Goal: Task Accomplishment & Management: Manage account settings

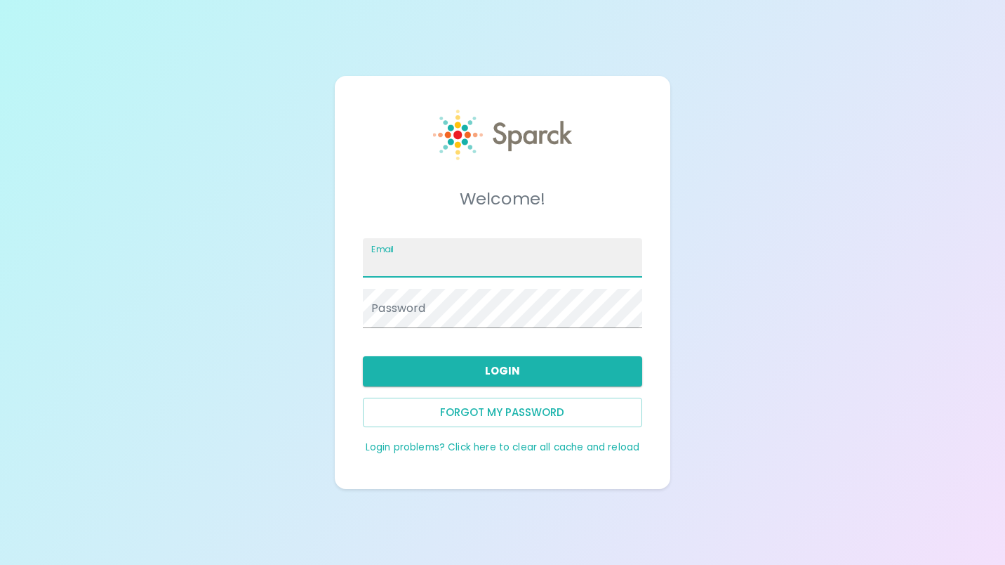
click at [575, 254] on input "Email" at bounding box center [502, 257] width 279 height 39
type input "[PERSON_NAME]@SFB"
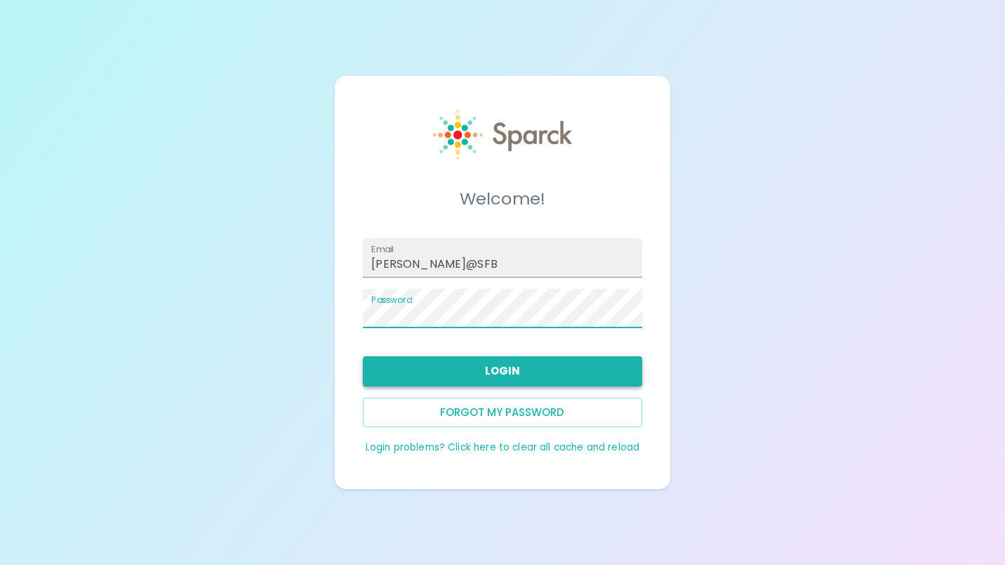
click at [548, 373] on button "Login" at bounding box center [502, 370] width 279 height 29
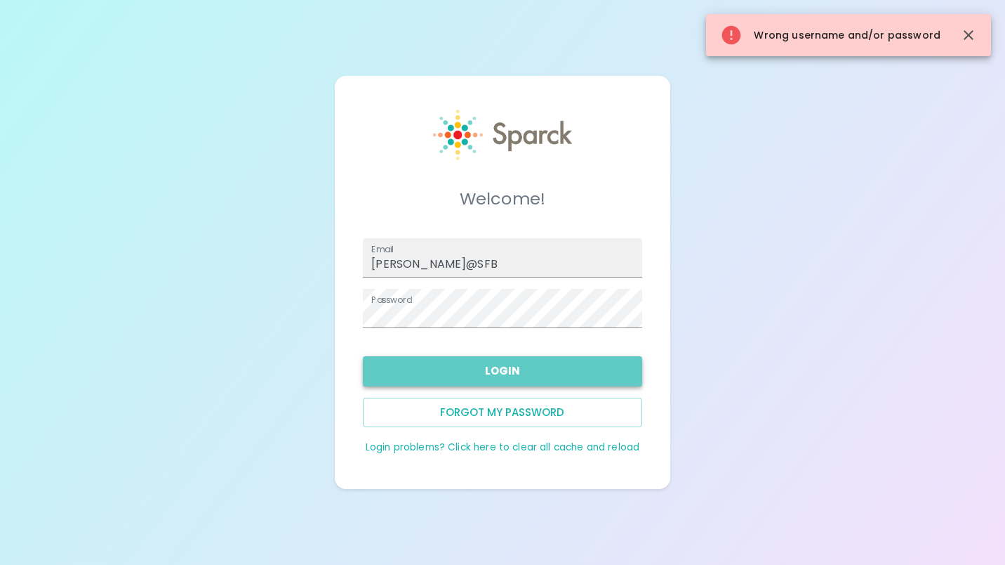
click at [549, 359] on button "Login" at bounding box center [502, 370] width 279 height 29
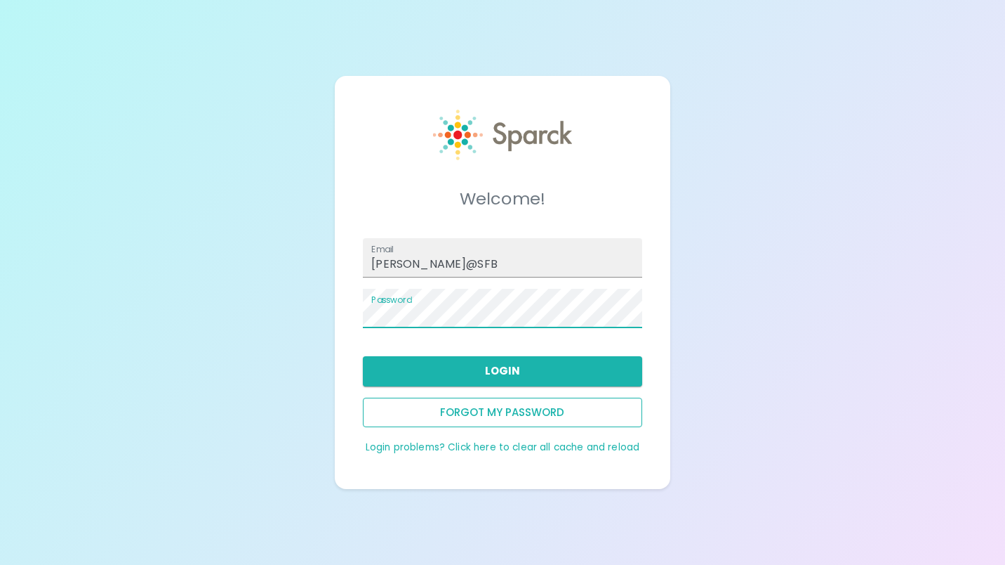
click at [530, 414] on button "Forgot my password" at bounding box center [502, 411] width 279 height 29
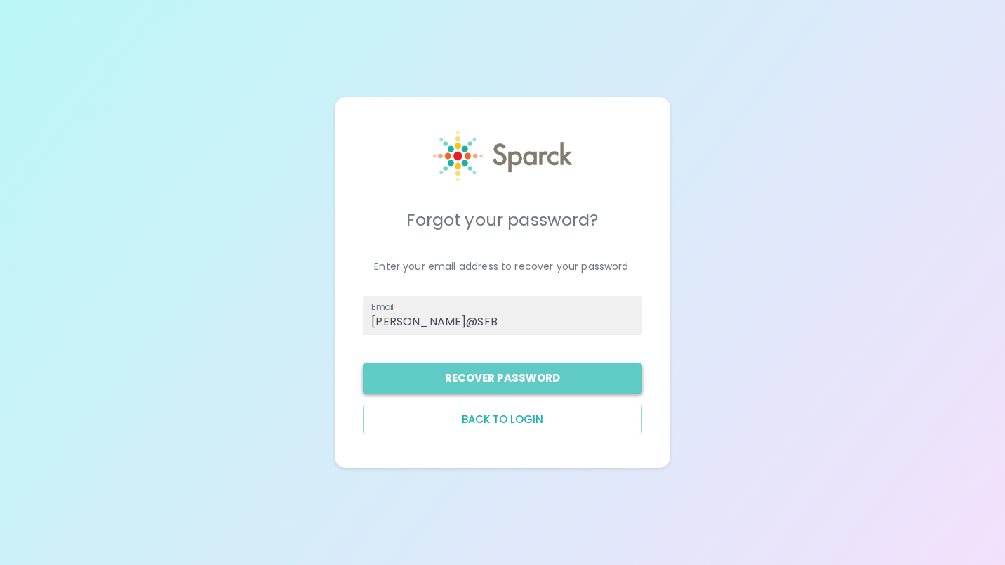
click at [532, 381] on button "Recover Password" at bounding box center [502, 377] width 279 height 29
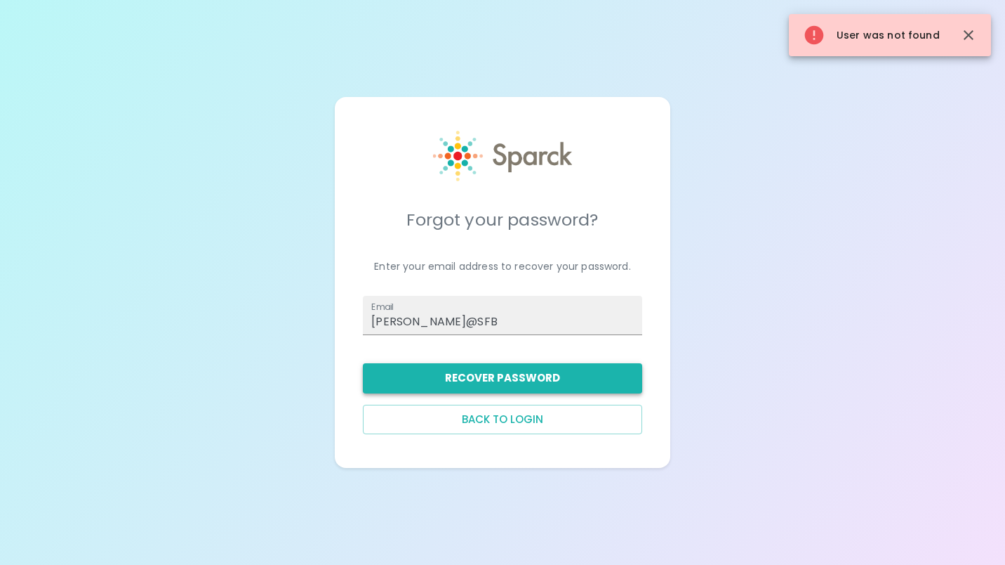
click at [494, 374] on button "Recover Password" at bounding box center [502, 377] width 279 height 29
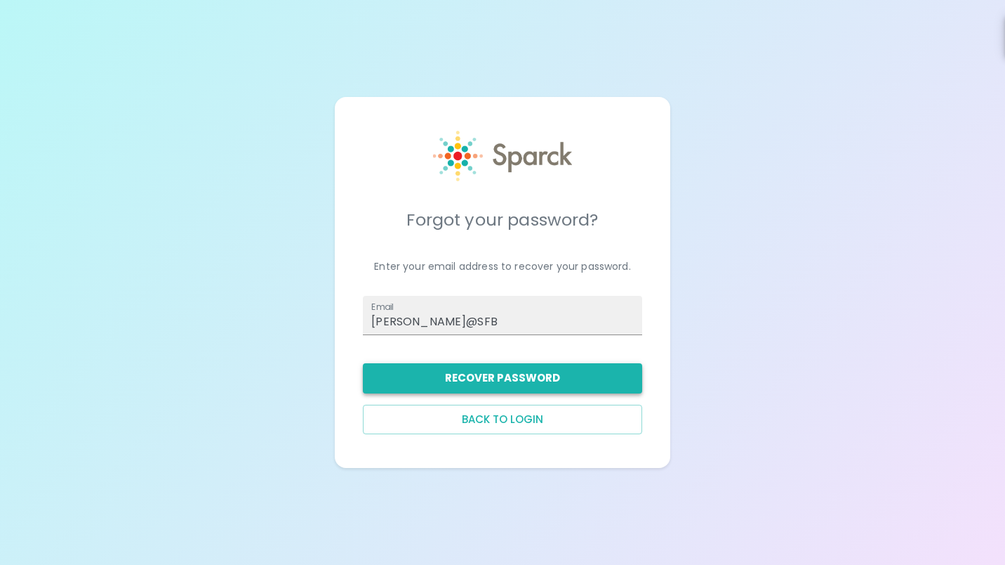
click at [507, 366] on button "Recover Password" at bounding box center [502, 377] width 279 height 29
click at [699, 369] on div "Forgot your password? Enter your email address to recover your password. Email …" at bounding box center [502, 282] width 1005 height 565
click at [584, 376] on button "Recover Password" at bounding box center [502, 377] width 279 height 29
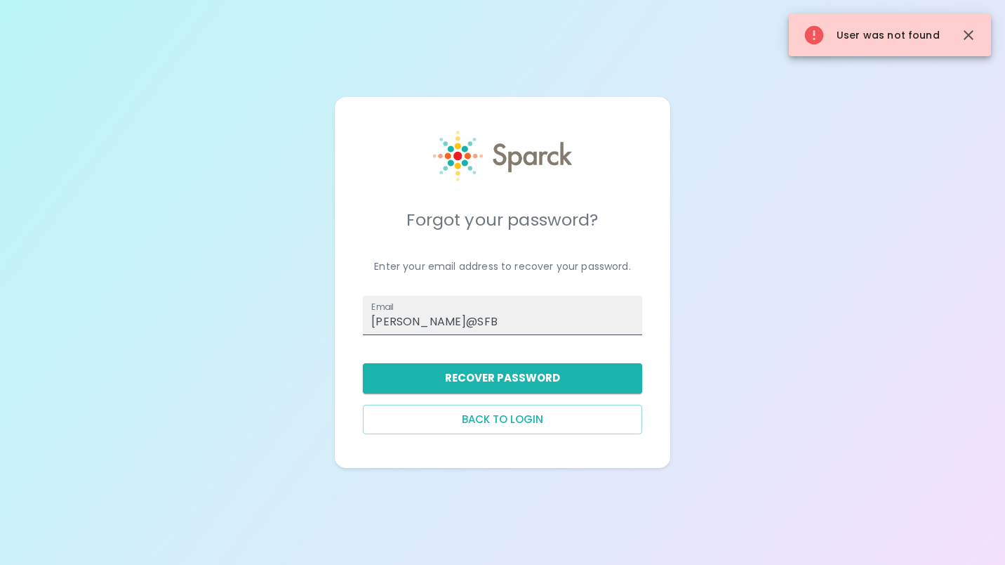
click at [567, 331] on input "[PERSON_NAME]@SFB" at bounding box center [502, 315] width 279 height 39
click at [558, 370] on button "Recover Password" at bounding box center [502, 377] width 279 height 29
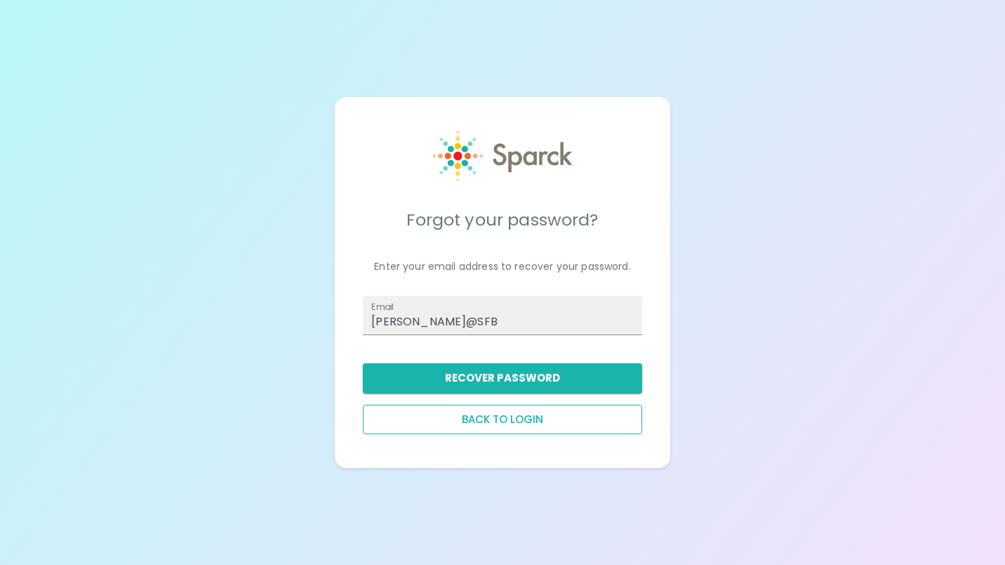
click at [568, 416] on button "Back to login" at bounding box center [502, 418] width 279 height 29
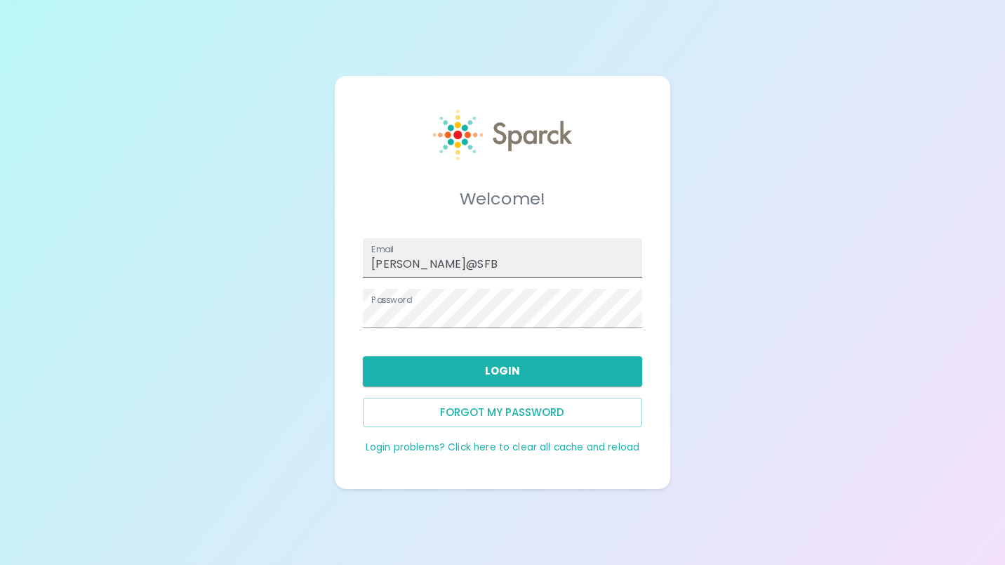
click at [562, 260] on input "[PERSON_NAME]@SFB" at bounding box center [502, 257] width 279 height 39
click at [544, 365] on button "Login" at bounding box center [502, 370] width 279 height 29
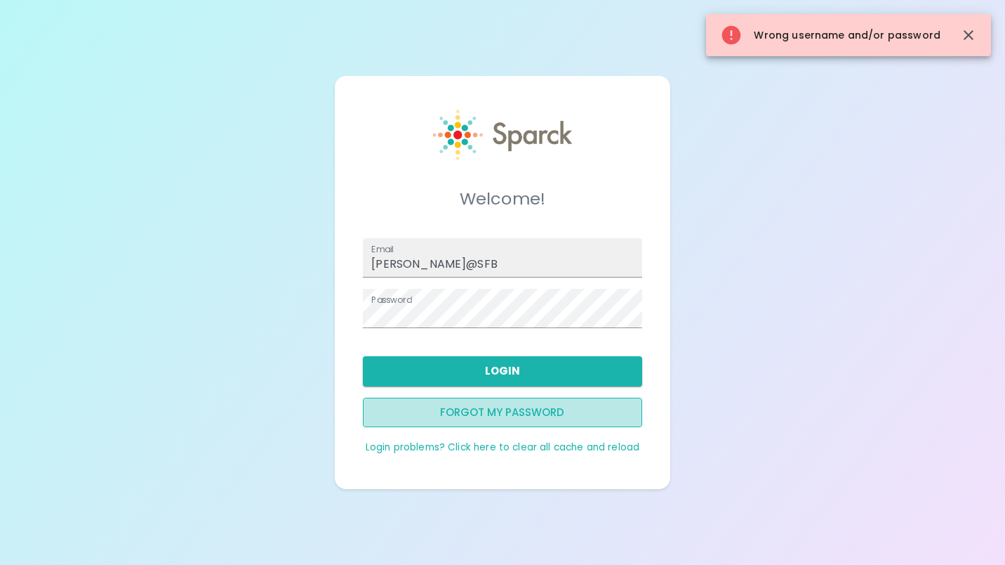
click at [536, 405] on button "Forgot my password" at bounding box center [502, 411] width 279 height 29
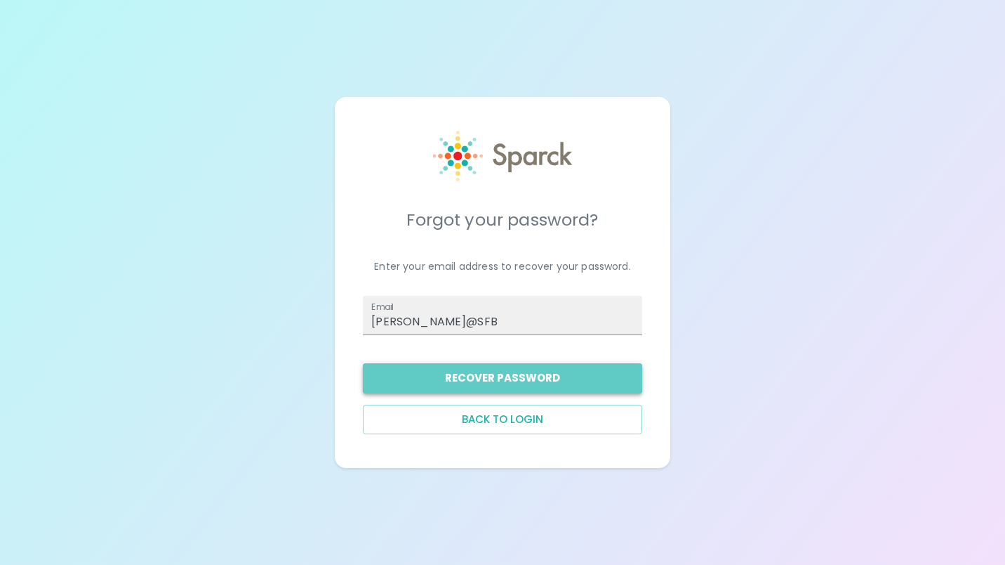
click at [586, 386] on button "Recover Password" at bounding box center [502, 377] width 279 height 29
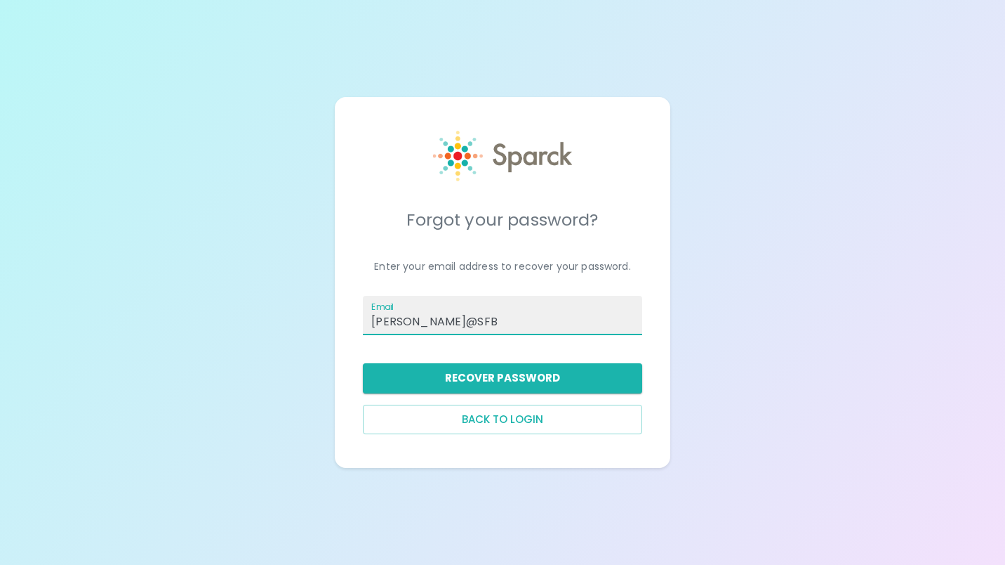
click at [569, 326] on input "[PERSON_NAME]@SFB" at bounding box center [502, 315] width 279 height 39
click at [569, 326] on input "CMALDONADO@SFB" at bounding box center [502, 315] width 279 height 39
type input "[EMAIL_ADDRESS][DOMAIN_NAME]"
click at [550, 417] on button "Back to login" at bounding box center [502, 418] width 279 height 29
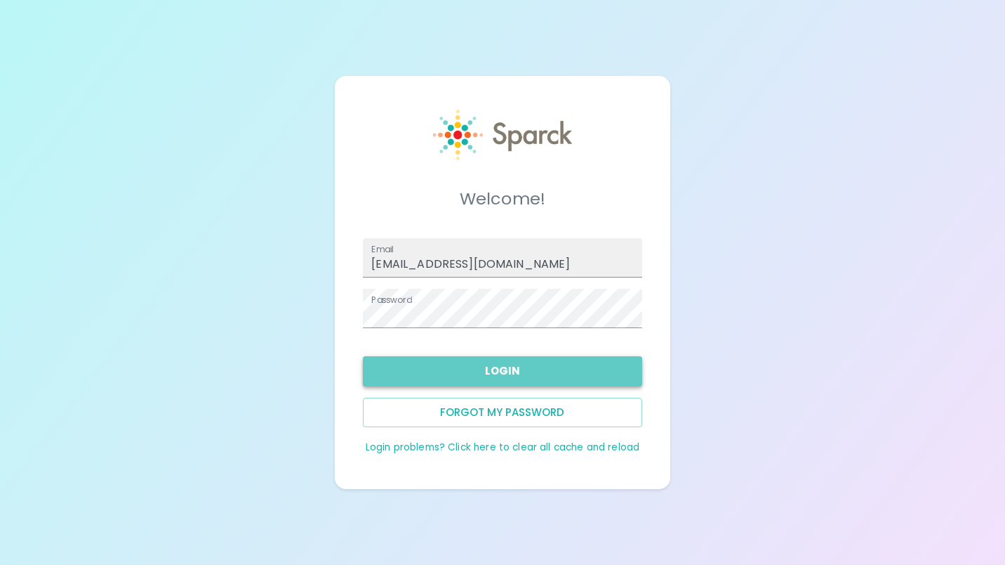
click at [631, 364] on button "Login" at bounding box center [502, 370] width 279 height 29
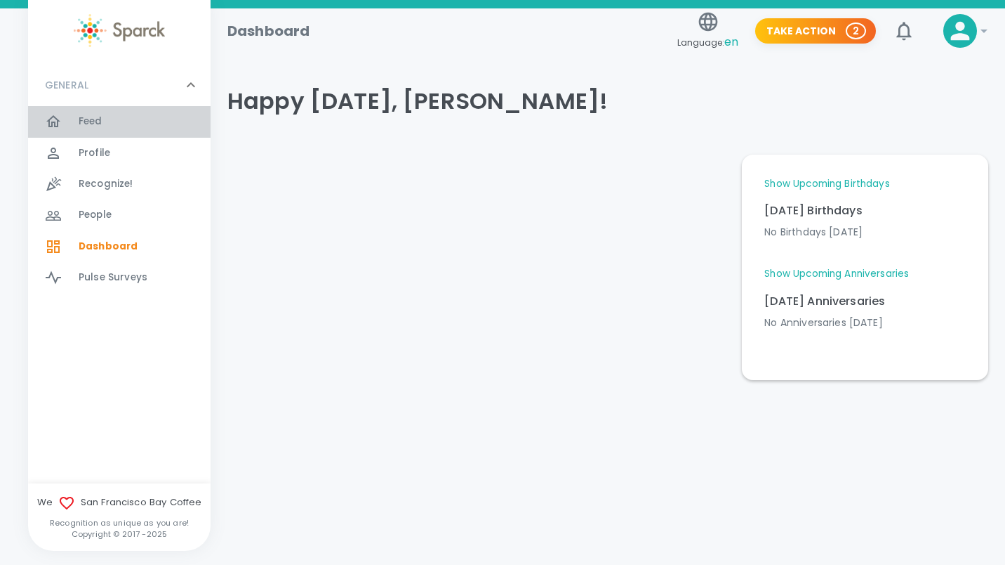
click at [95, 113] on span "Feed 0" at bounding box center [91, 122] width 24 height 20
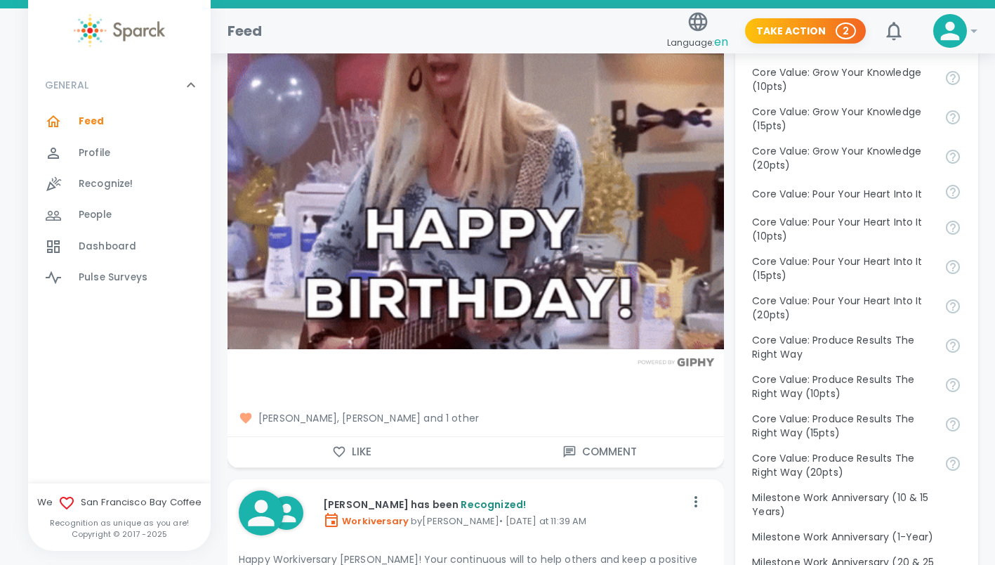
scroll to position [1208, 0]
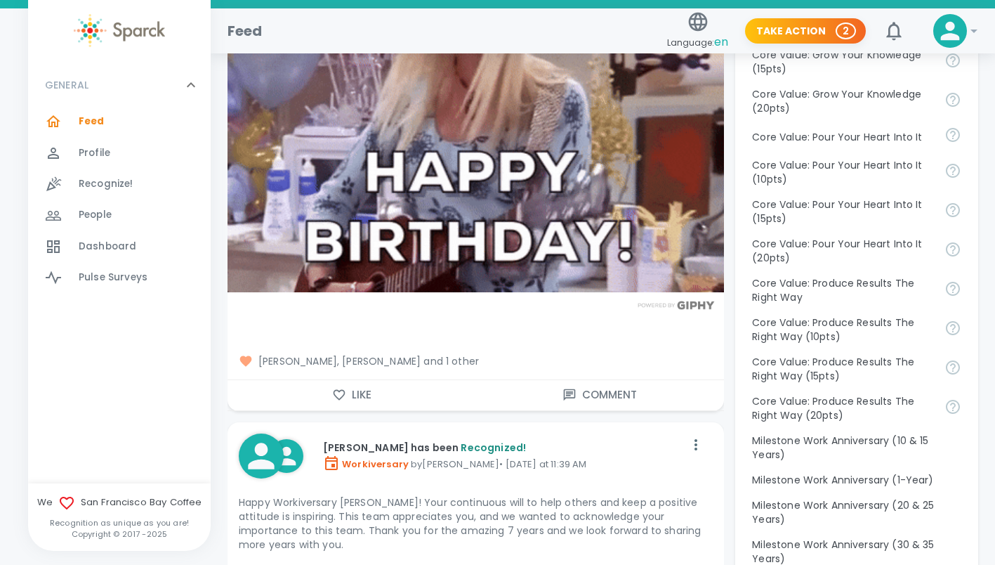
click at [382, 397] on button "Like" at bounding box center [351, 394] width 249 height 29
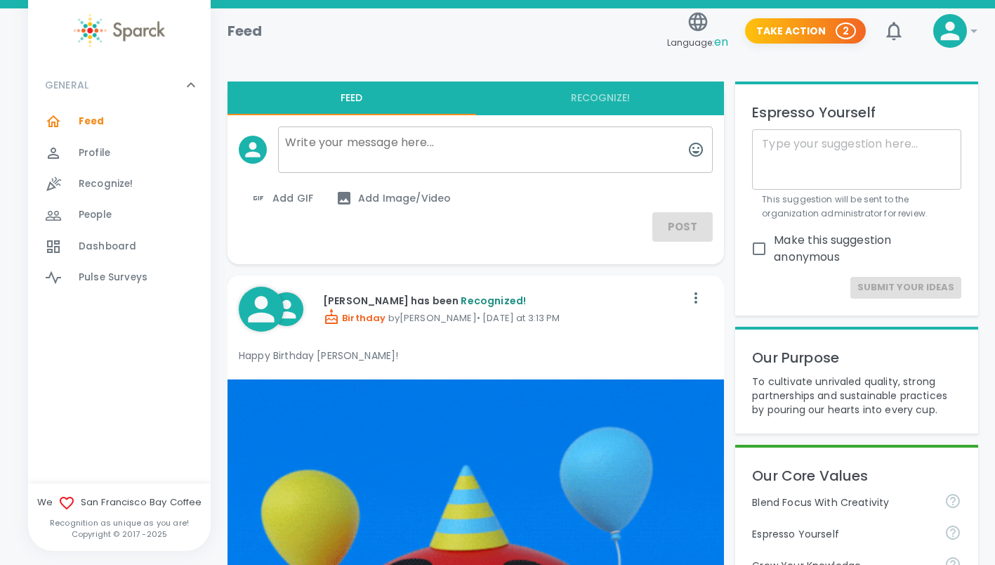
scroll to position [0, 0]
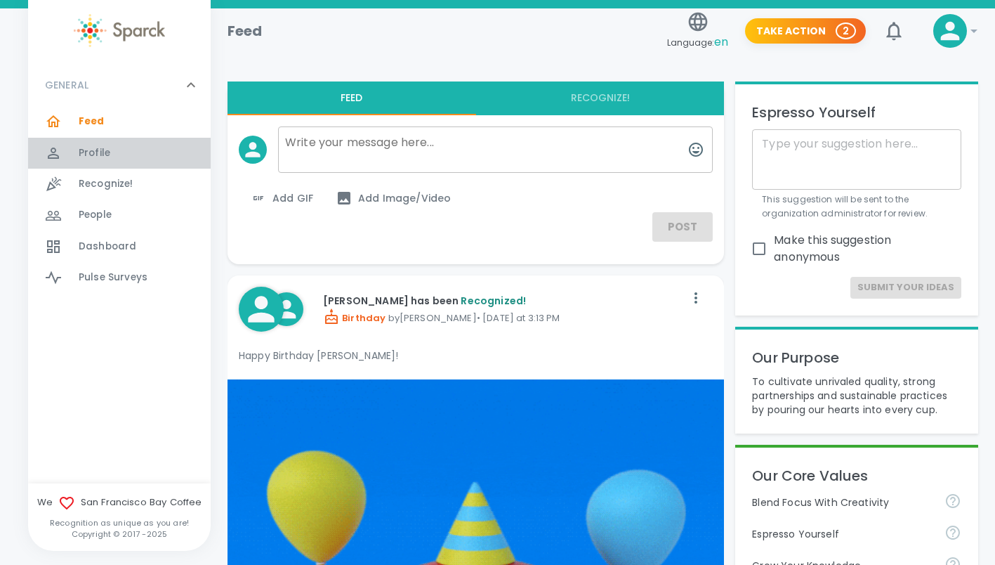
click at [107, 144] on span "Profile 0" at bounding box center [95, 153] width 32 height 20
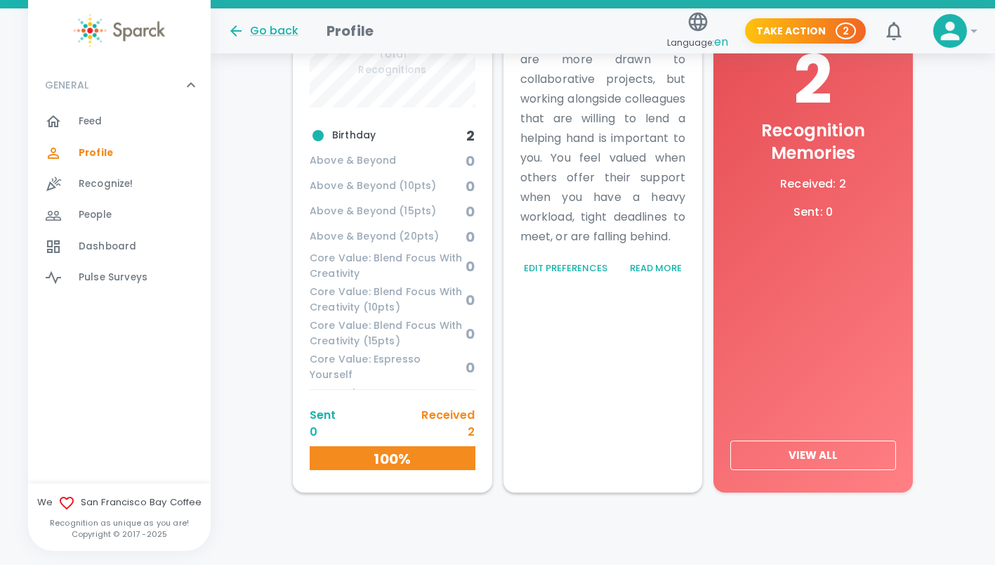
scroll to position [578, 0]
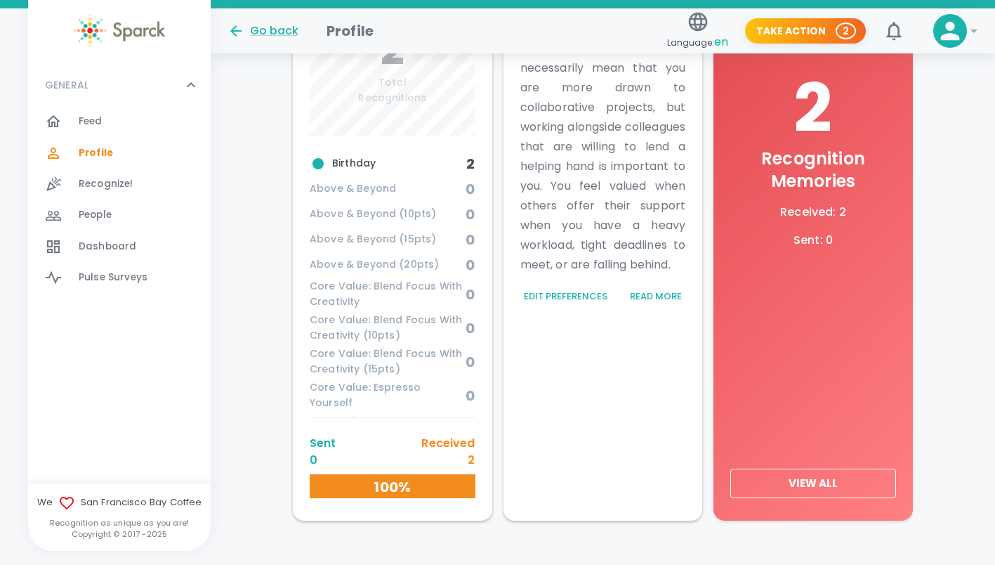
click at [815, 481] on button "View All" at bounding box center [813, 482] width 166 height 29
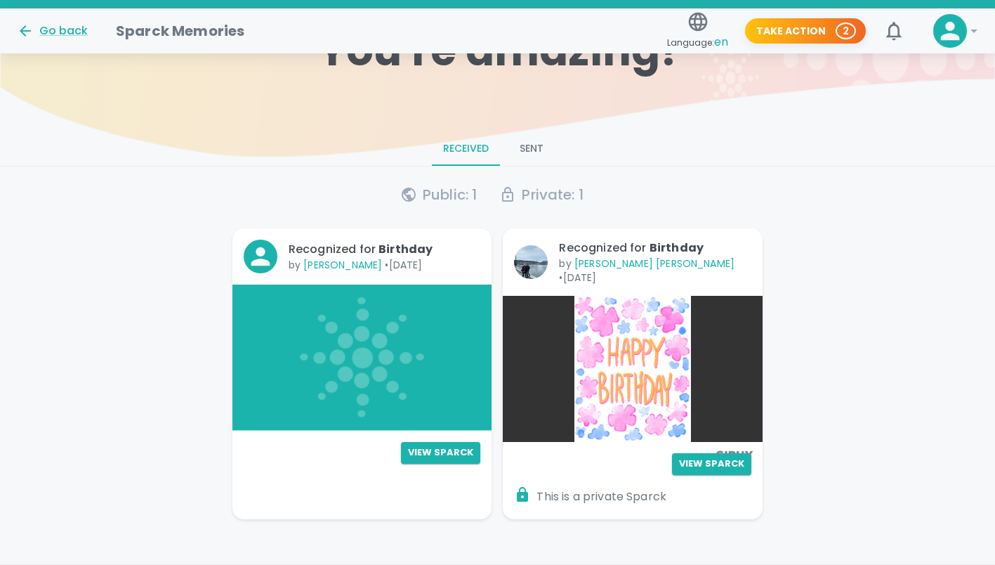
scroll to position [112, 0]
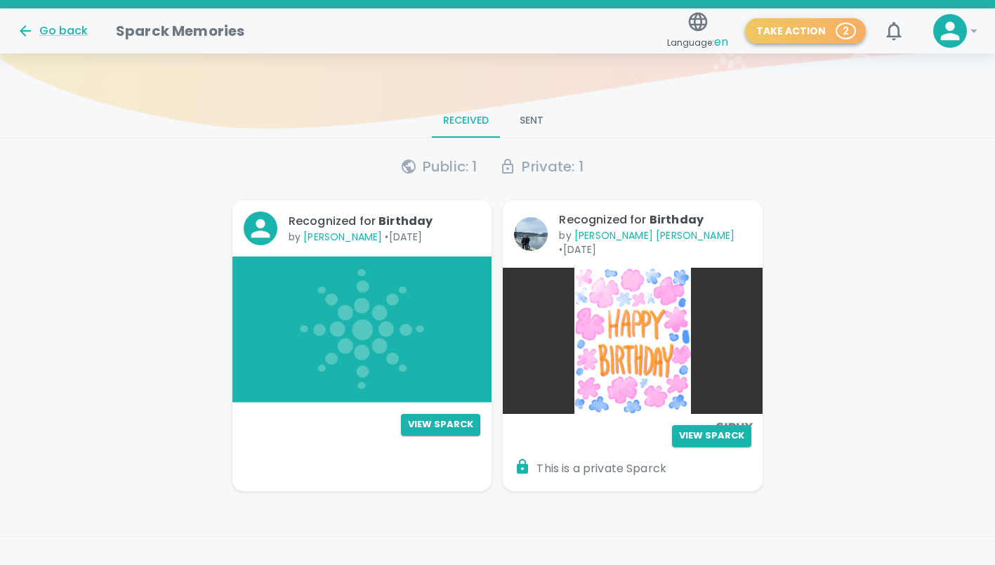
click at [838, 27] on button "Take Action 2" at bounding box center [805, 31] width 121 height 26
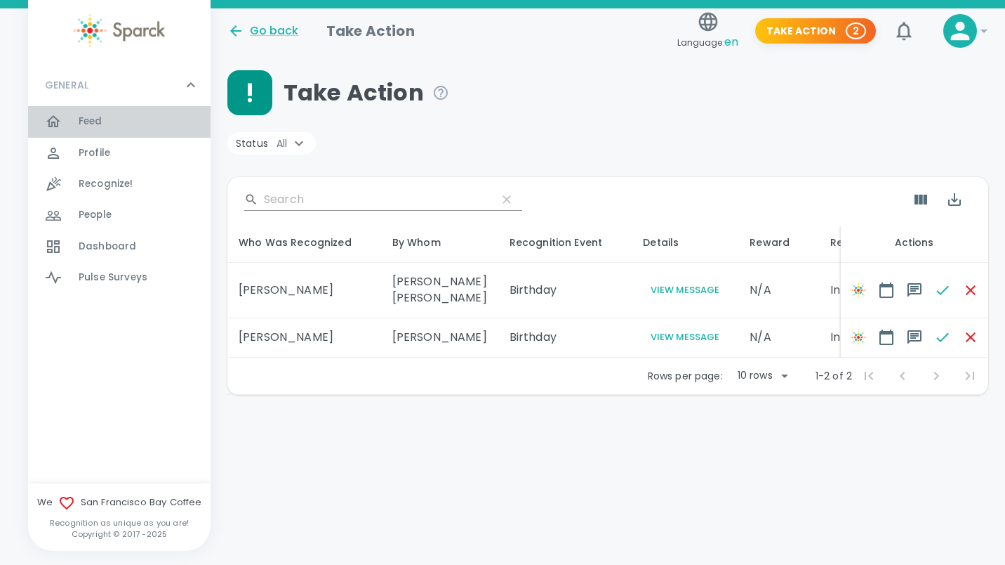
click at [79, 121] on span "Feed" at bounding box center [91, 121] width 24 height 14
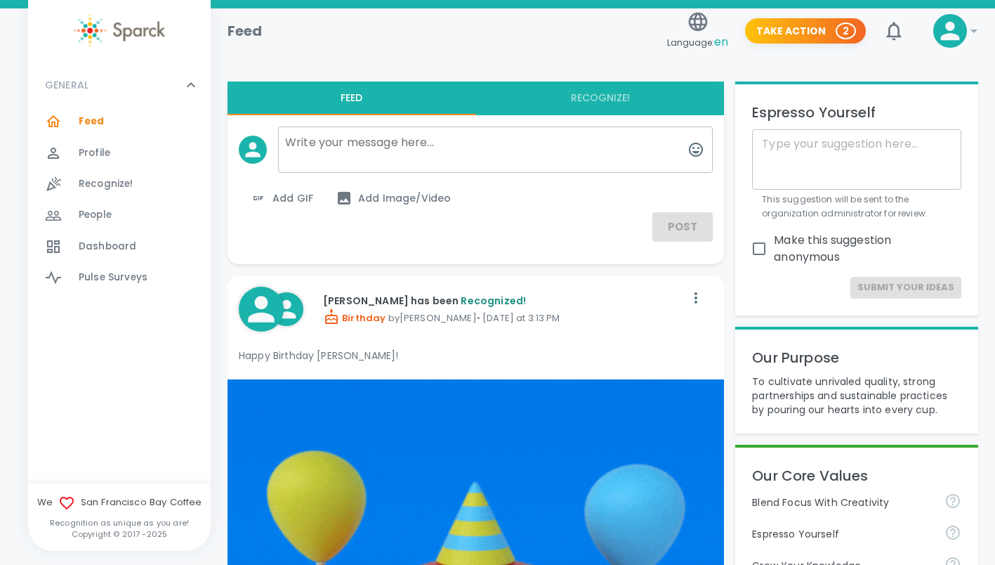
click at [100, 209] on span "People" at bounding box center [95, 215] width 33 height 14
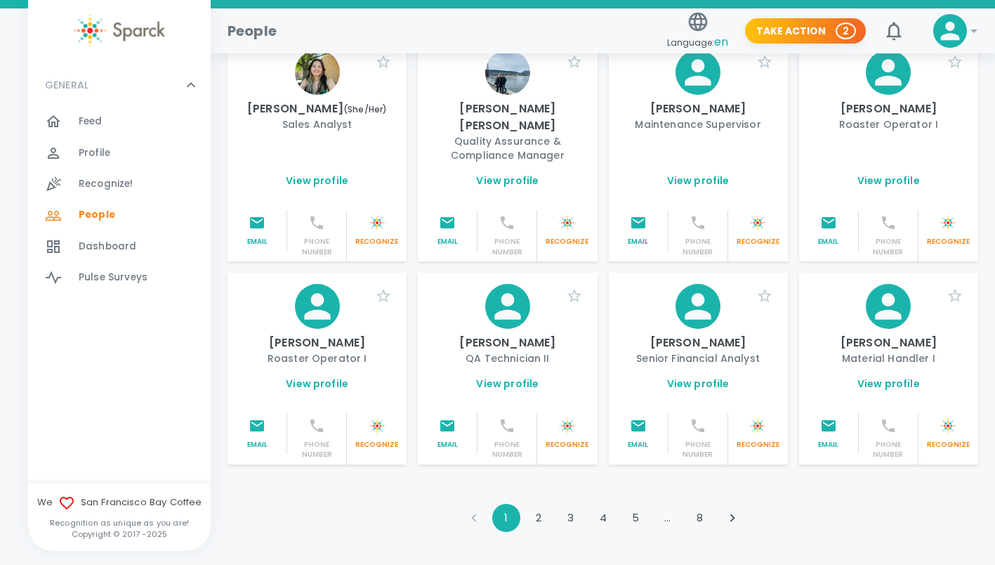
scroll to position [1707, 0]
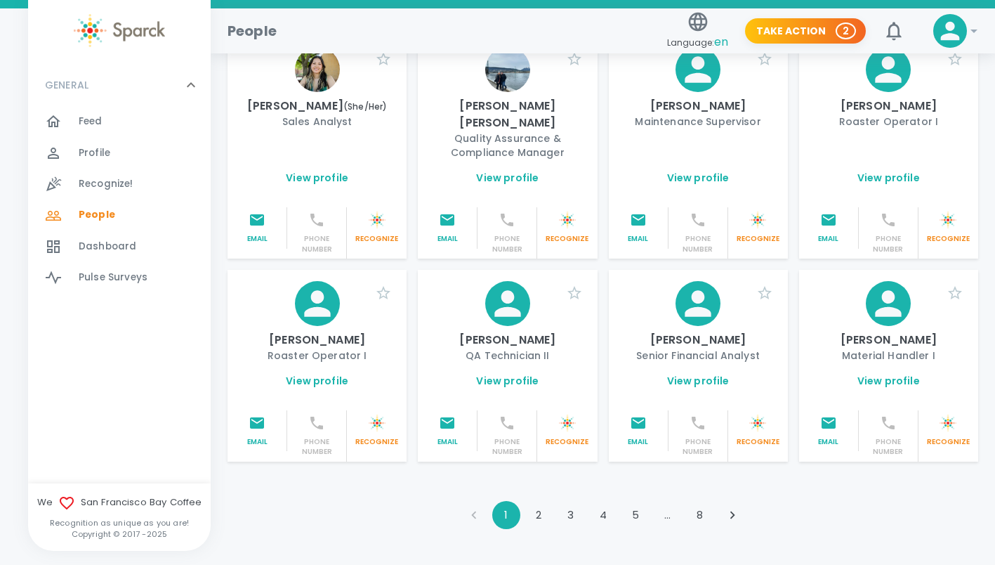
click at [105, 124] on div "Feed 0" at bounding box center [145, 122] width 132 height 20
